Goal: Task Accomplishment & Management: Use online tool/utility

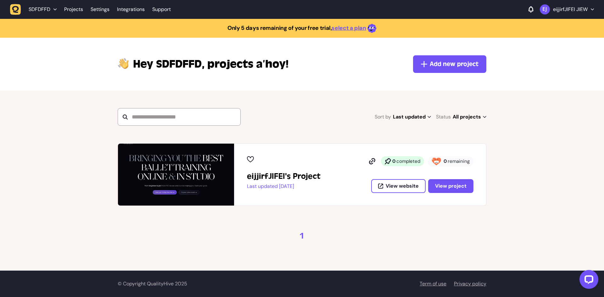
click at [39, 9] on span "SDFDFFD" at bounding box center [40, 9] width 22 height 6
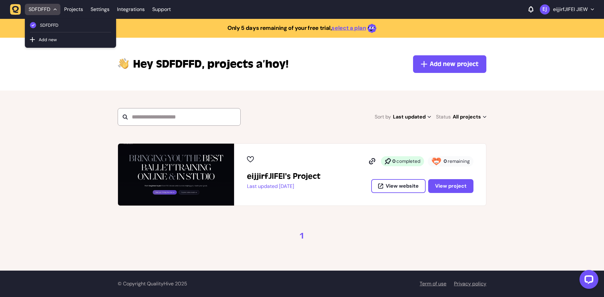
click at [565, 11] on p "eijjirfJIFEI JIEW" at bounding box center [570, 9] width 35 height 6
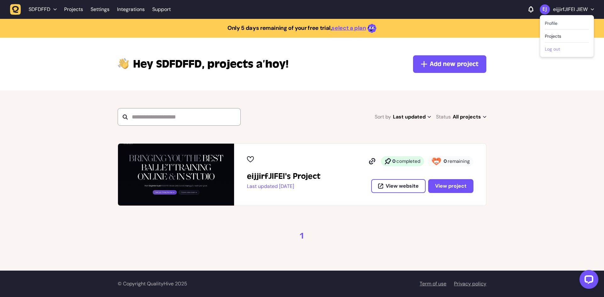
click at [552, 49] on button "Log out" at bounding box center [567, 49] width 44 height 6
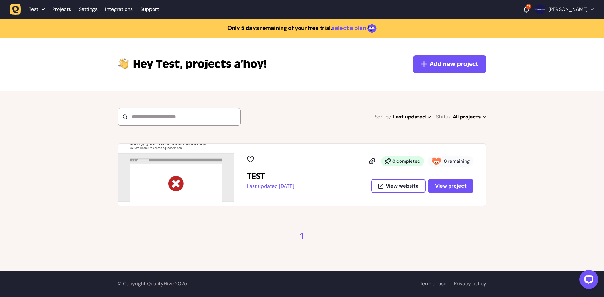
click at [36, 10] on span "Test" at bounding box center [34, 9] width 10 height 6
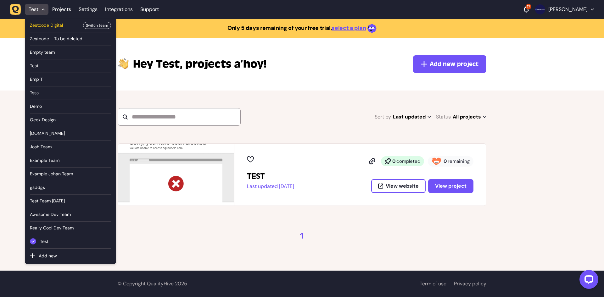
click at [47, 25] on span "Zestcode Digital" at bounding box center [54, 25] width 49 height 7
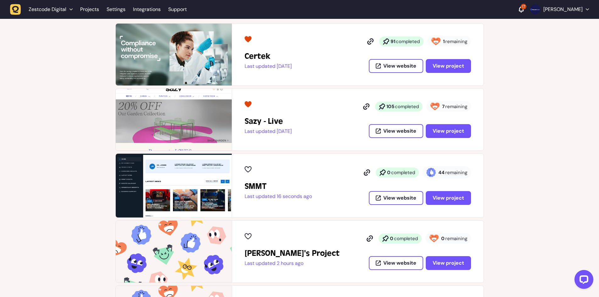
scroll to position [94, 0]
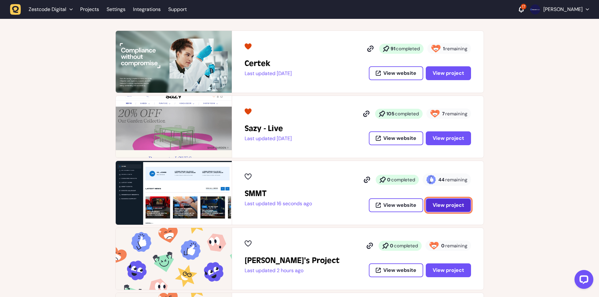
click at [442, 203] on span "View project" at bounding box center [448, 205] width 31 height 5
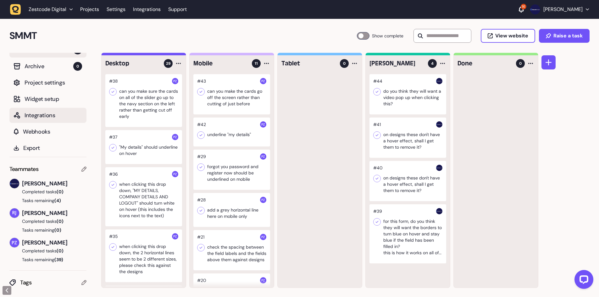
scroll to position [14, 0]
click at [84, 171] on icon at bounding box center [83, 168] width 5 height 5
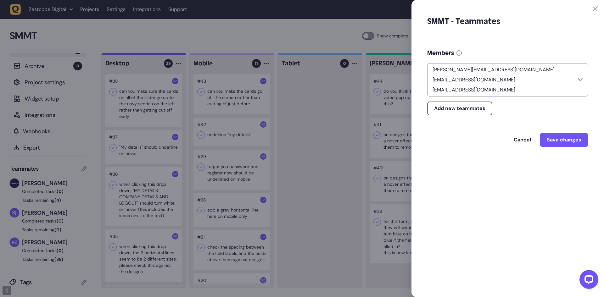
click at [339, 120] on div at bounding box center [302, 148] width 604 height 297
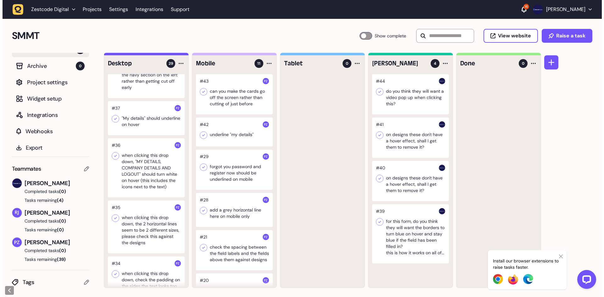
scroll to position [31, 0]
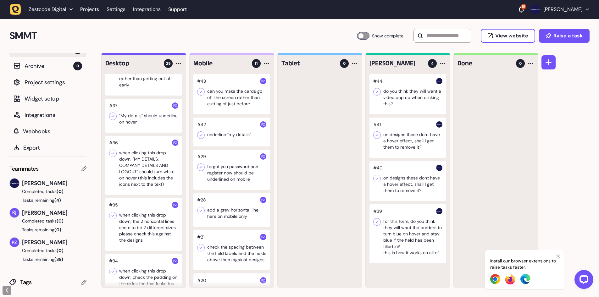
click at [410, 97] on div at bounding box center [407, 94] width 77 height 40
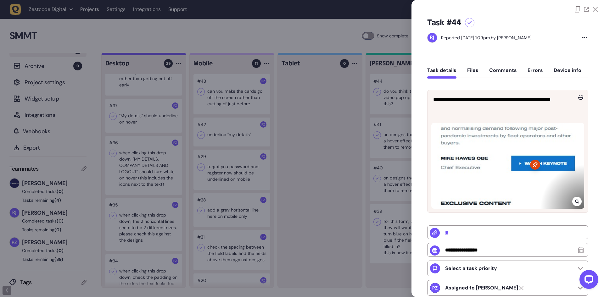
click at [576, 201] on icon at bounding box center [577, 201] width 4 height 5
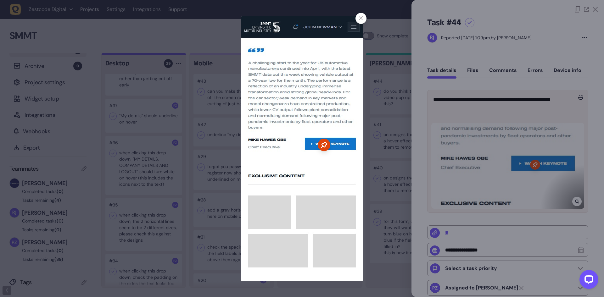
click at [514, 103] on div at bounding box center [302, 148] width 604 height 297
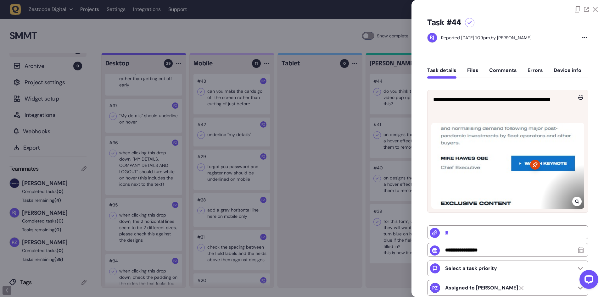
click at [376, 126] on div at bounding box center [302, 148] width 604 height 297
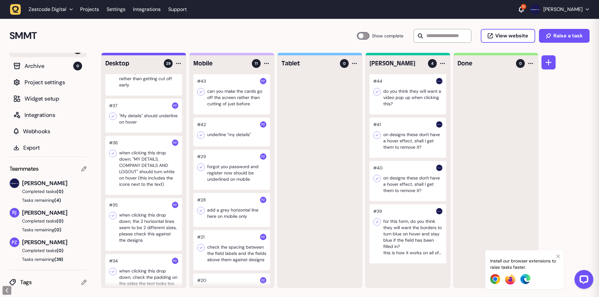
click at [401, 140] on div at bounding box center [407, 138] width 77 height 40
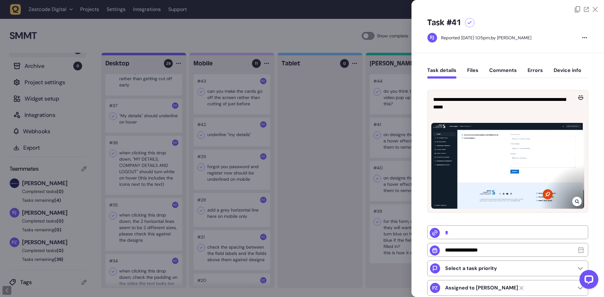
click at [575, 204] on div at bounding box center [576, 201] width 9 height 9
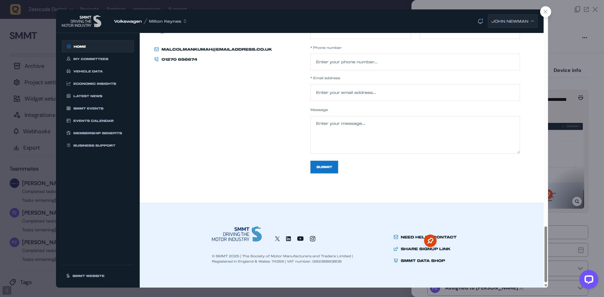
click at [562, 155] on div at bounding box center [302, 148] width 604 height 297
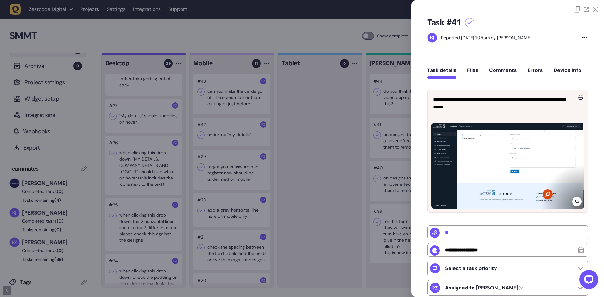
click at [393, 156] on div at bounding box center [302, 148] width 604 height 297
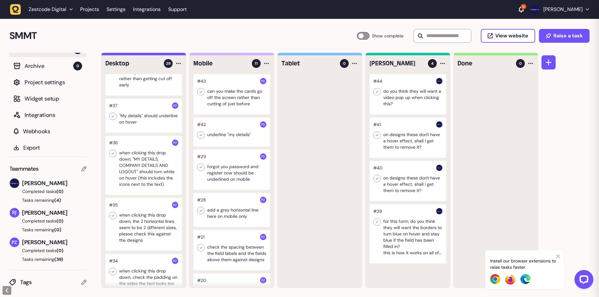
click at [398, 188] on div at bounding box center [407, 181] width 77 height 40
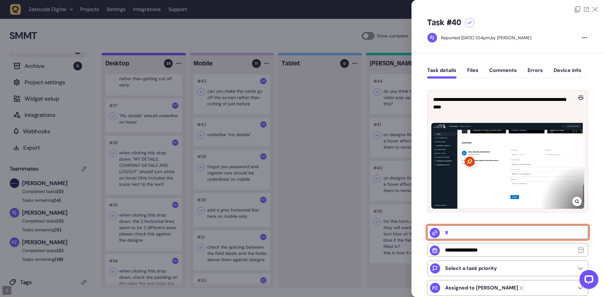
click at [452, 234] on input "*" at bounding box center [507, 232] width 161 height 14
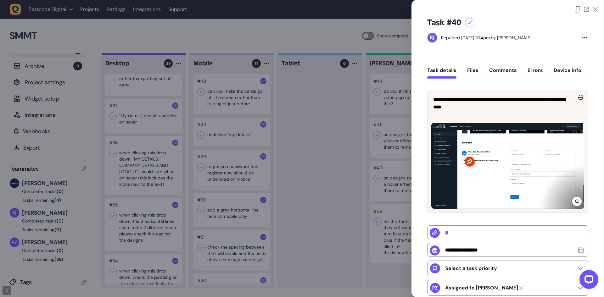
click at [467, 23] on div at bounding box center [469, 22] width 9 height 9
click at [380, 133] on div at bounding box center [302, 148] width 604 height 297
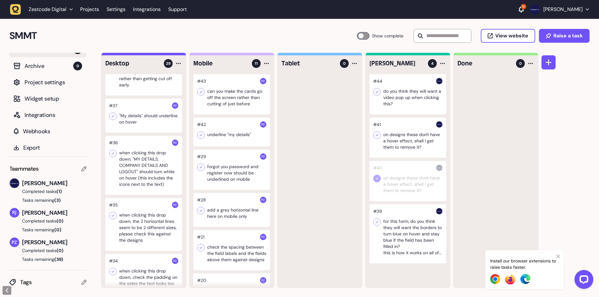
click at [379, 133] on icon at bounding box center [377, 135] width 6 height 6
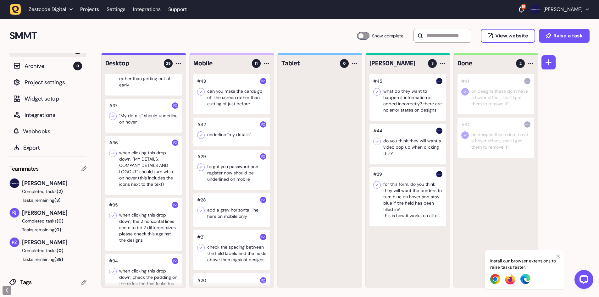
click at [408, 145] on div at bounding box center [407, 144] width 77 height 40
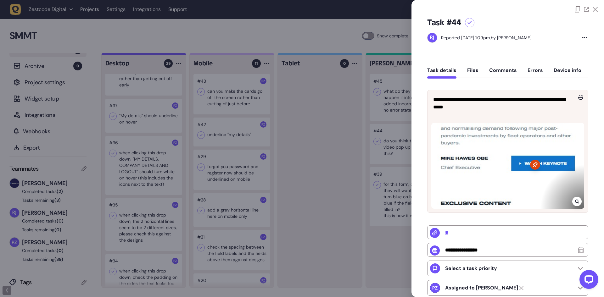
click at [386, 144] on div at bounding box center [302, 148] width 604 height 297
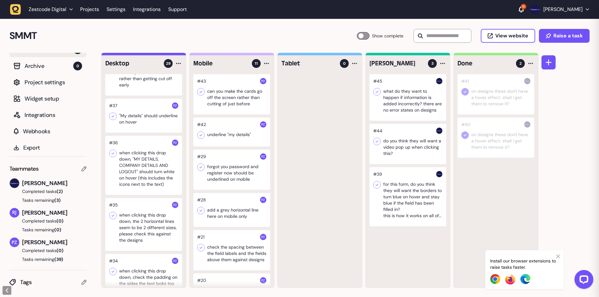
click at [410, 98] on div at bounding box center [407, 97] width 77 height 47
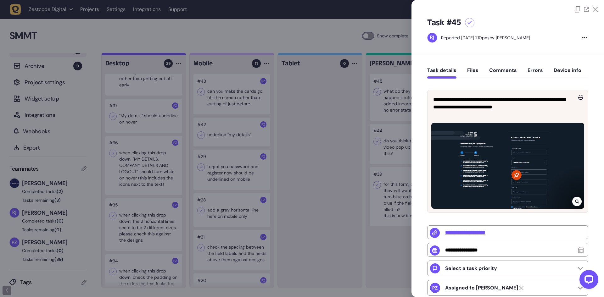
click at [573, 202] on div at bounding box center [576, 201] width 9 height 9
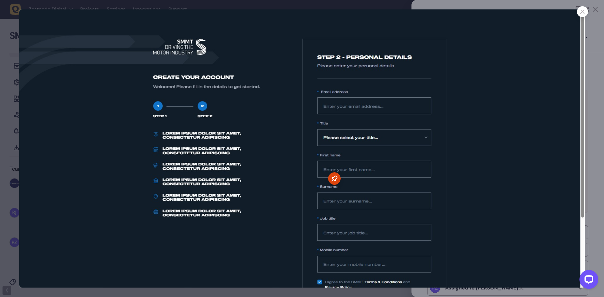
click at [583, 14] on div at bounding box center [582, 11] width 11 height 11
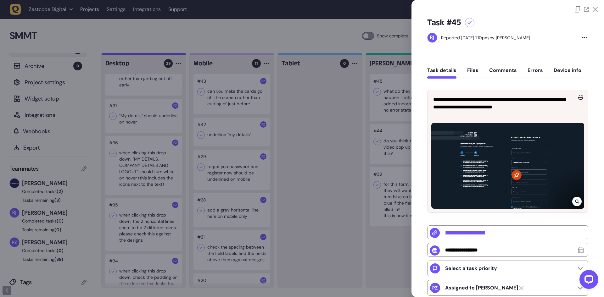
click at [468, 23] on icon at bounding box center [469, 22] width 4 height 3
click at [371, 102] on div at bounding box center [302, 148] width 604 height 297
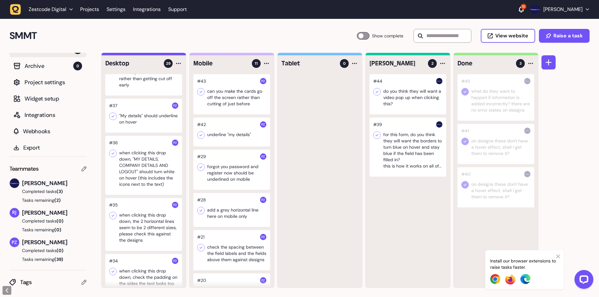
click at [397, 98] on div at bounding box center [407, 94] width 77 height 40
